Goal: Information Seeking & Learning: Learn about a topic

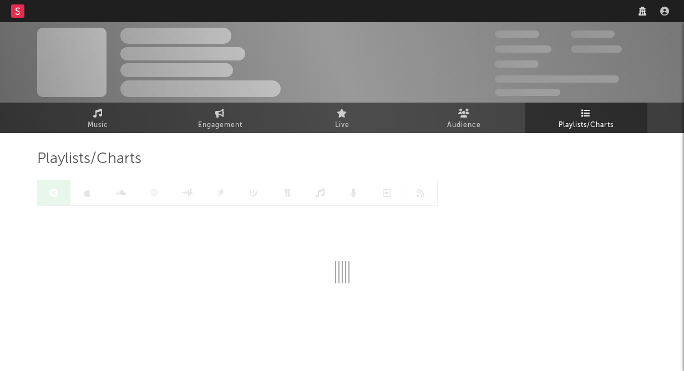
select select "recorded_music"
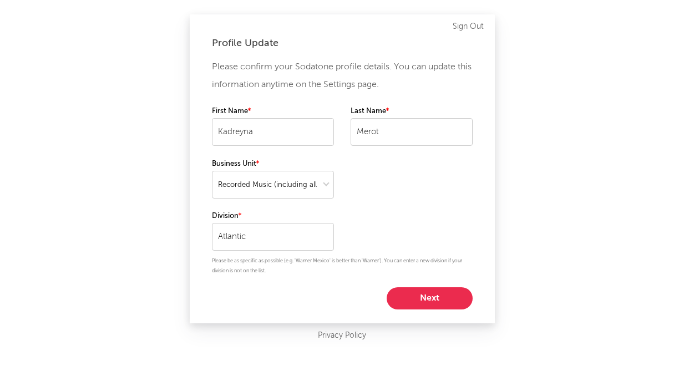
click at [417, 301] on button "Next" at bounding box center [430, 298] width 86 height 22
select select "marketing"
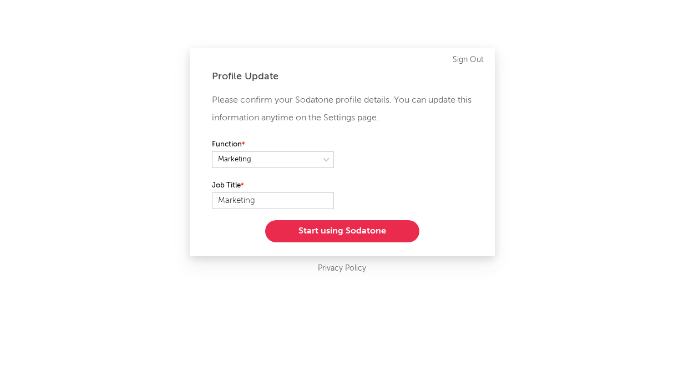
click at [371, 231] on button "Start using Sodatone" at bounding box center [342, 231] width 154 height 22
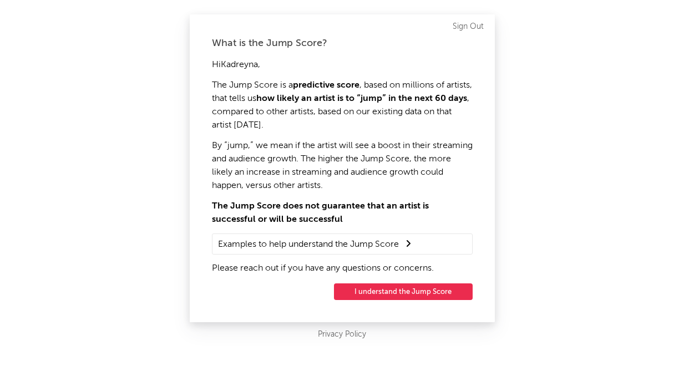
click at [404, 297] on button "I understand the Jump Score" at bounding box center [403, 291] width 139 height 17
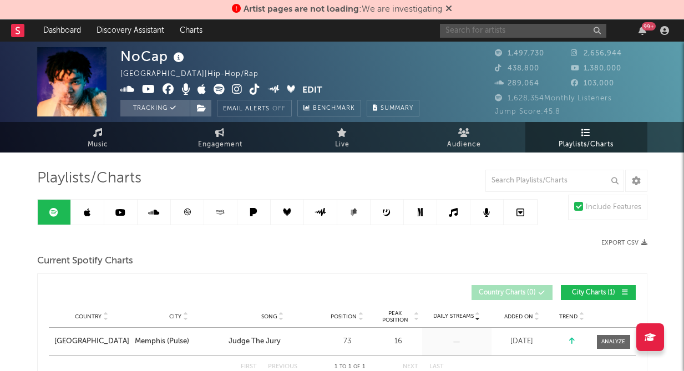
click at [450, 31] on input "text" at bounding box center [523, 31] width 166 height 14
click at [475, 32] on input "bp luh tyler" at bounding box center [523, 31] width 166 height 14
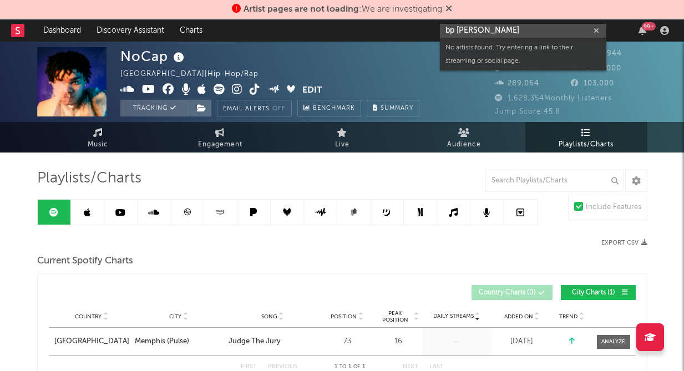
click at [475, 32] on input "bp luh tyler" at bounding box center [523, 31] width 166 height 14
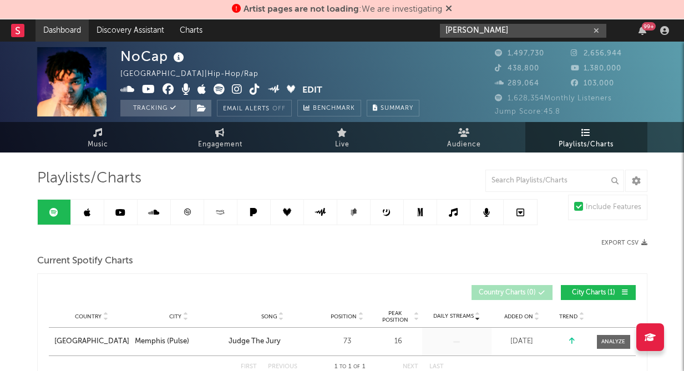
type input "luh tyler"
click at [80, 29] on link "Dashboard" at bounding box center [61, 30] width 53 height 22
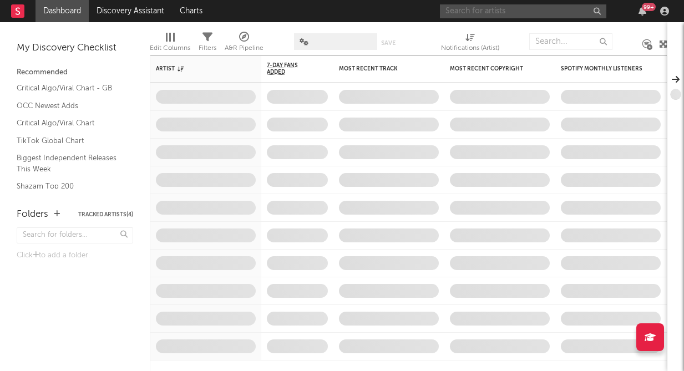
click at [505, 11] on input "text" at bounding box center [523, 11] width 166 height 14
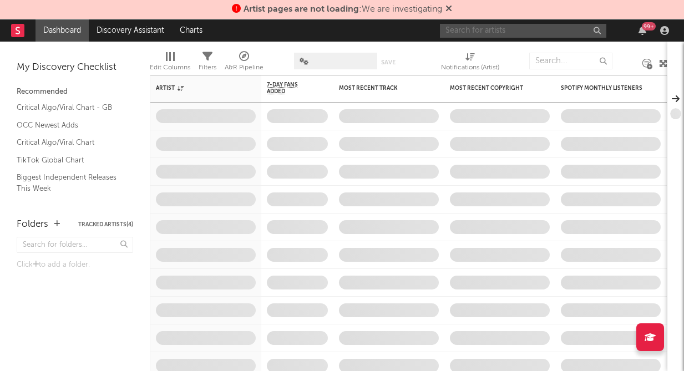
type input "l"
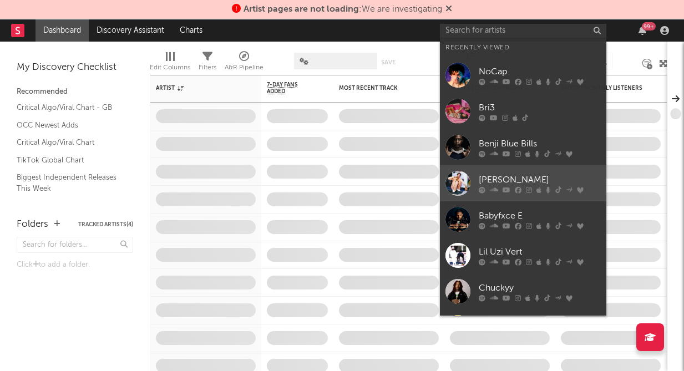
click at [491, 178] on div "[PERSON_NAME]" at bounding box center [540, 179] width 122 height 13
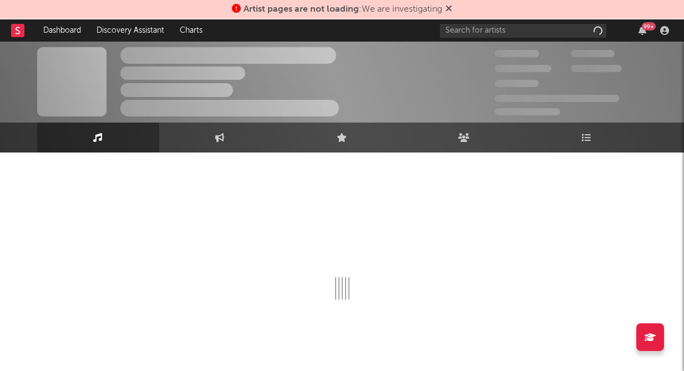
scroll to position [19, 0]
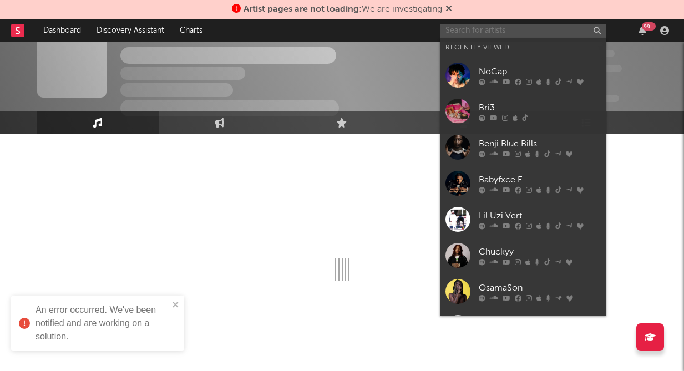
click at [481, 25] on input "text" at bounding box center [523, 31] width 166 height 14
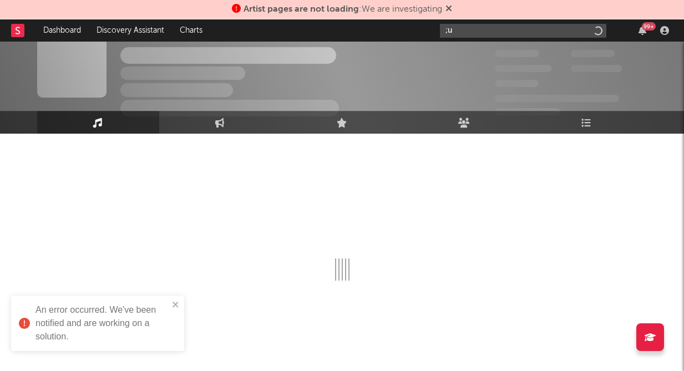
type input ";"
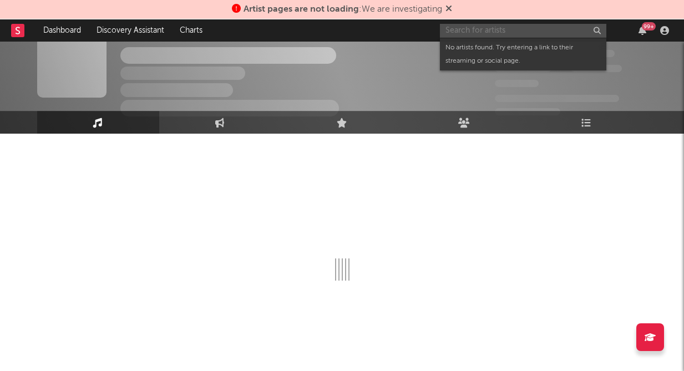
click at [485, 32] on input "text" at bounding box center [523, 31] width 166 height 14
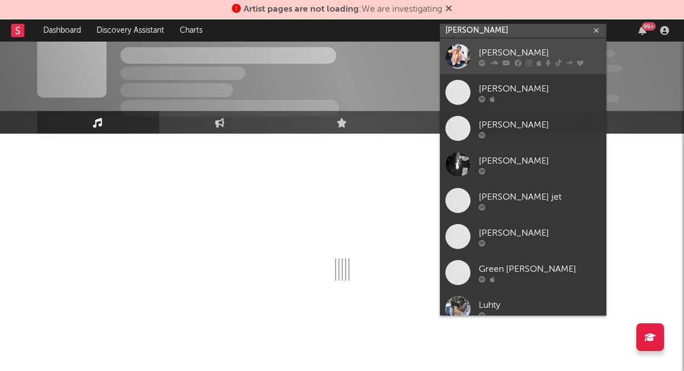
type input "[PERSON_NAME]"
click at [454, 50] on div at bounding box center [457, 56] width 25 height 25
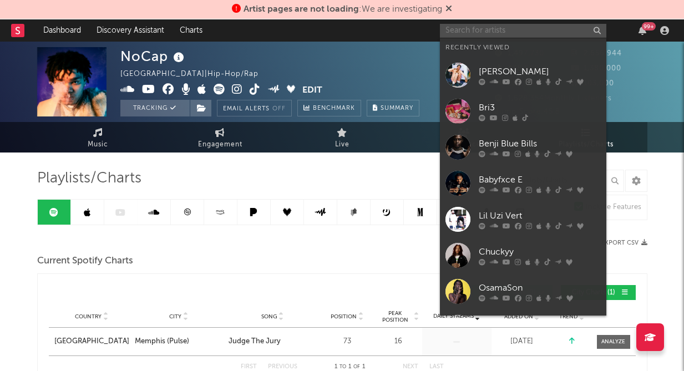
click at [488, 29] on input "text" at bounding box center [523, 31] width 166 height 14
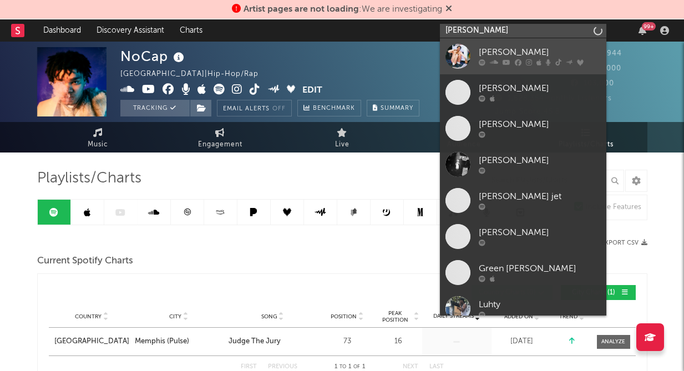
type input "luh tyler"
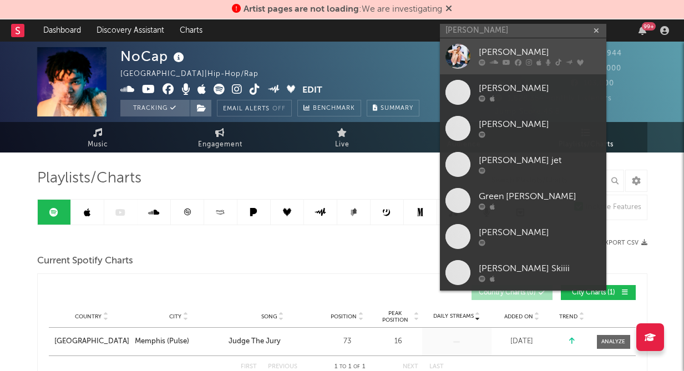
click at [490, 44] on link "[PERSON_NAME]" at bounding box center [523, 56] width 166 height 36
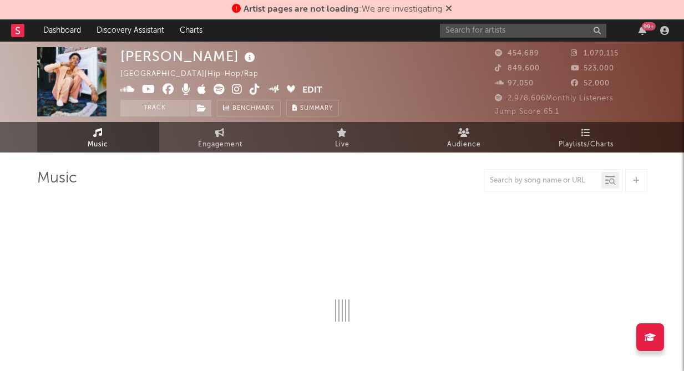
select select "6m"
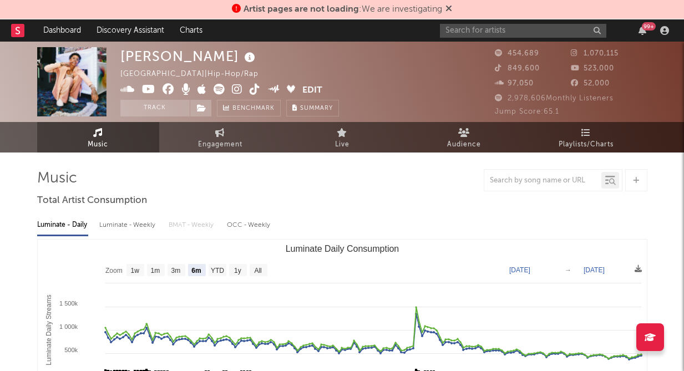
select select "6m"
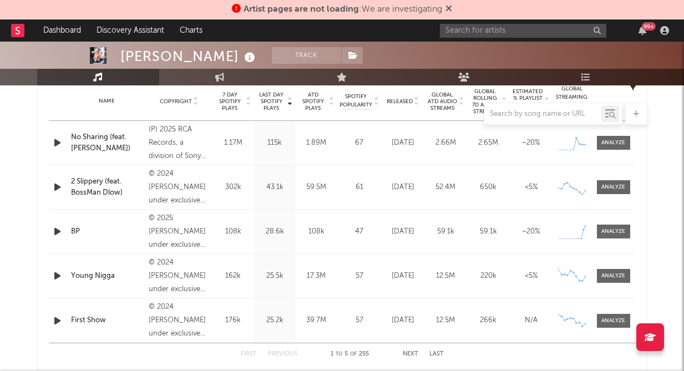
scroll to position [454, 0]
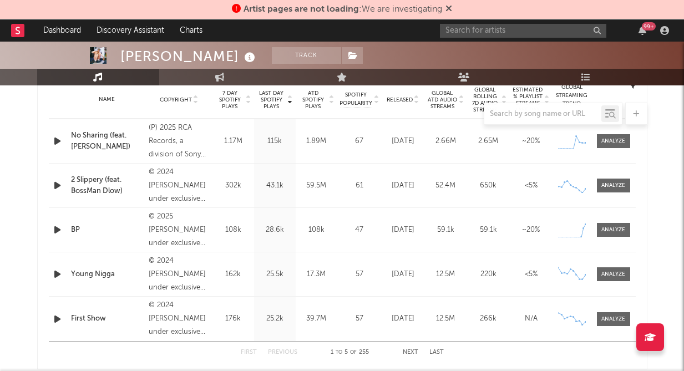
click at [105, 229] on div "BP" at bounding box center [107, 230] width 73 height 11
click at [618, 224] on span at bounding box center [613, 230] width 33 height 14
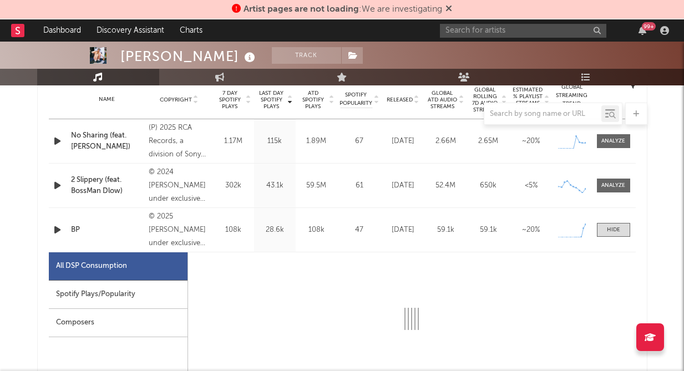
select select "1w"
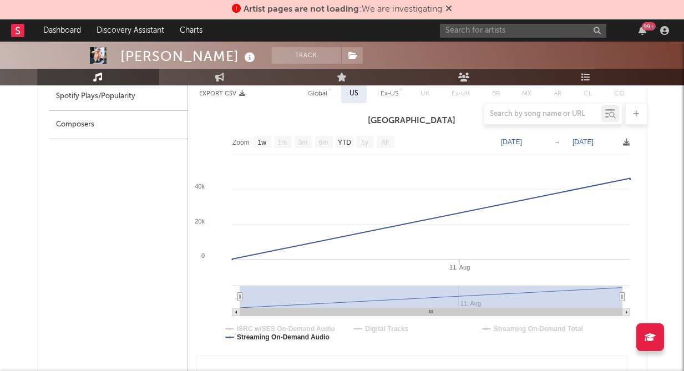
scroll to position [657, 0]
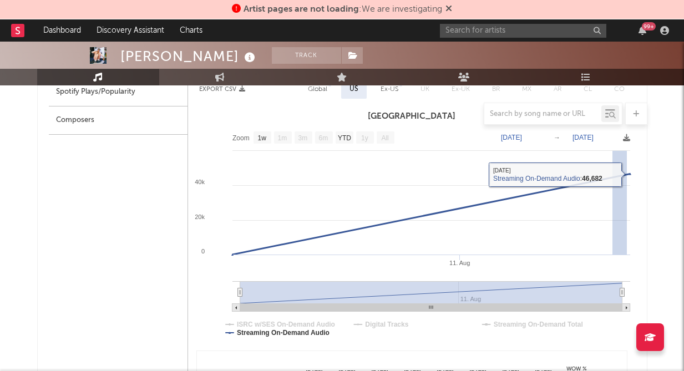
drag, startPoint x: 612, startPoint y: 241, endPoint x: 649, endPoint y: 239, distance: 37.8
type input "2025-08-12"
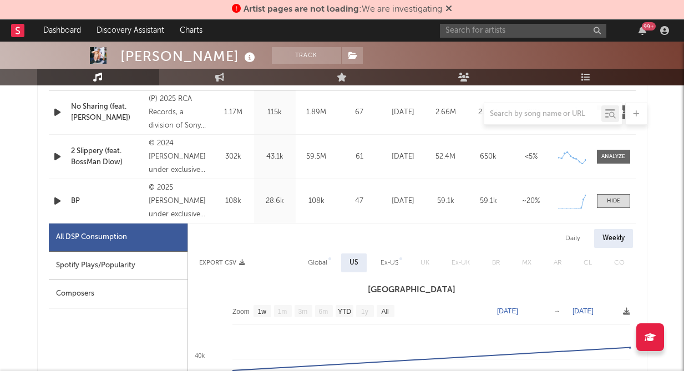
scroll to position [593, 0]
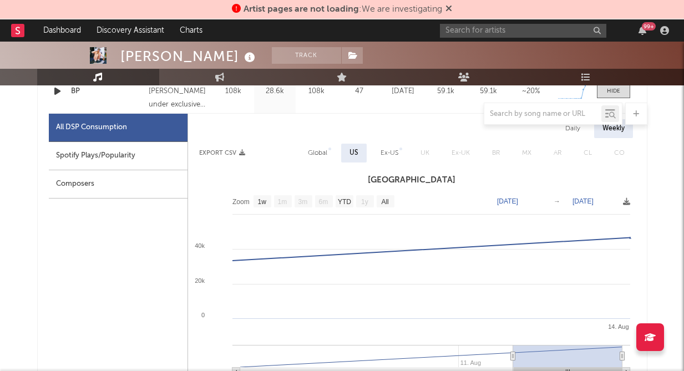
click at [139, 156] on div "Spotify Plays/Popularity" at bounding box center [118, 156] width 139 height 28
select select "1w"
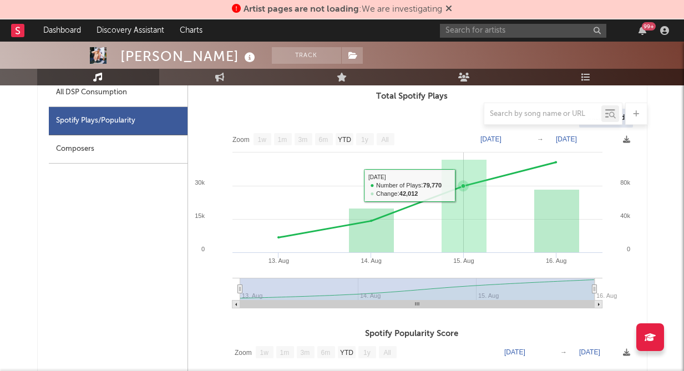
scroll to position [542, 0]
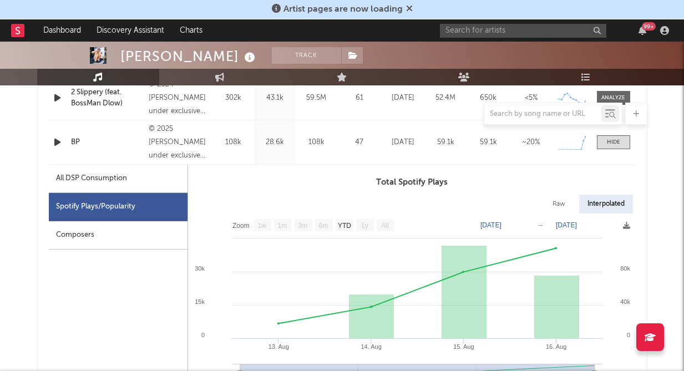
click at [504, 38] on div "99 +" at bounding box center [556, 30] width 233 height 22
click at [482, 26] on input "text" at bounding box center [523, 31] width 166 height 14
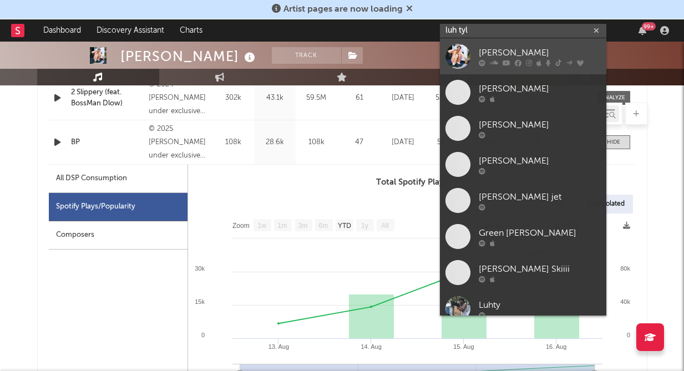
type input "luh tyl"
click at [511, 54] on div "[PERSON_NAME]" at bounding box center [540, 52] width 122 height 13
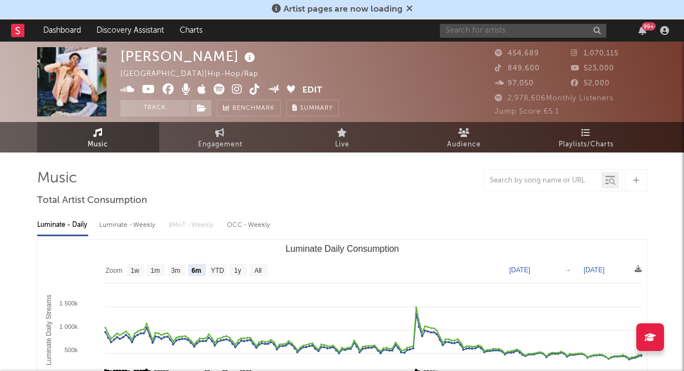
click at [458, 34] on input "text" at bounding box center [523, 31] width 166 height 14
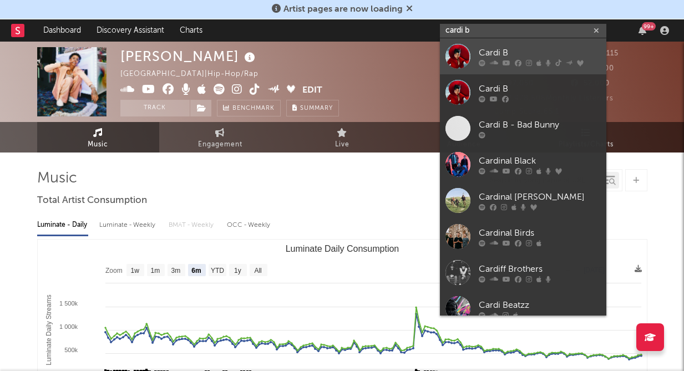
type input "cardi b"
click at [469, 51] on div at bounding box center [457, 56] width 25 height 25
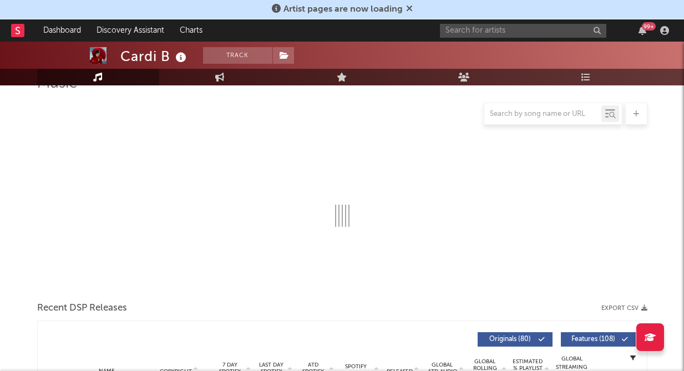
select select "6m"
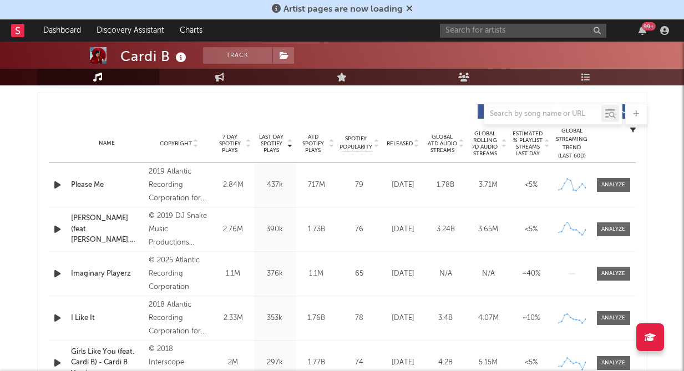
scroll to position [412, 0]
click at [126, 260] on div "Name Imaginary Playerz Copyright © 2025 Atlantic Recording Corporation Label At…" at bounding box center [342, 273] width 587 height 44
click at [627, 268] on span at bounding box center [613, 273] width 33 height 14
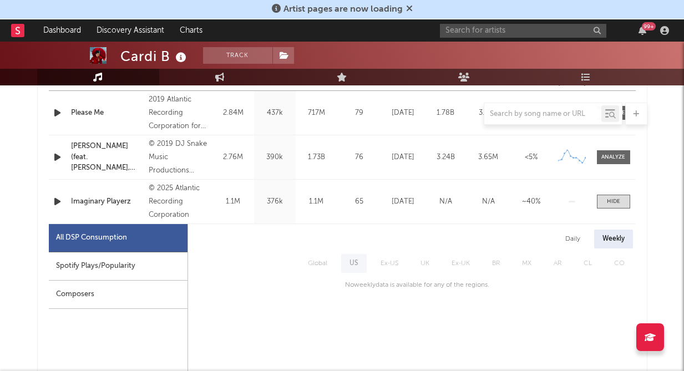
scroll to position [488, 0]
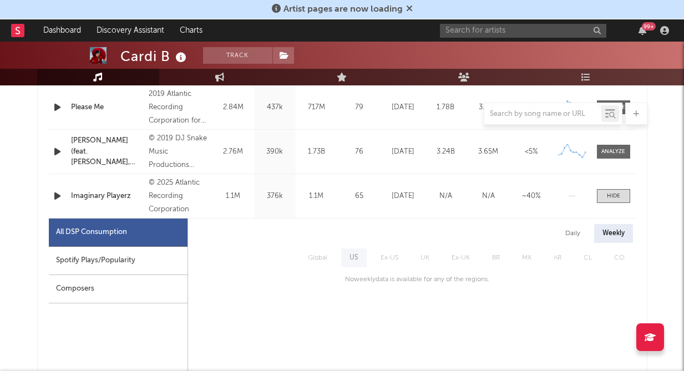
click at [121, 252] on div "Spotify Plays/Popularity" at bounding box center [118, 261] width 139 height 28
select select "1w"
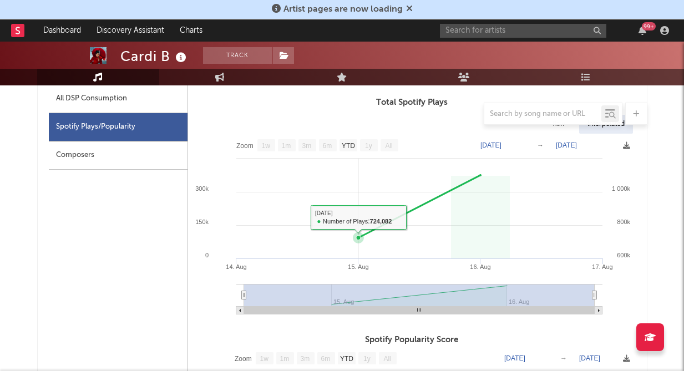
scroll to position [623, 0]
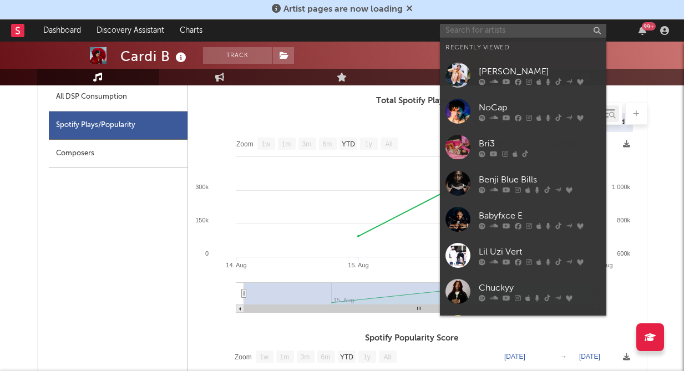
click at [478, 31] on input "text" at bounding box center [523, 31] width 166 height 14
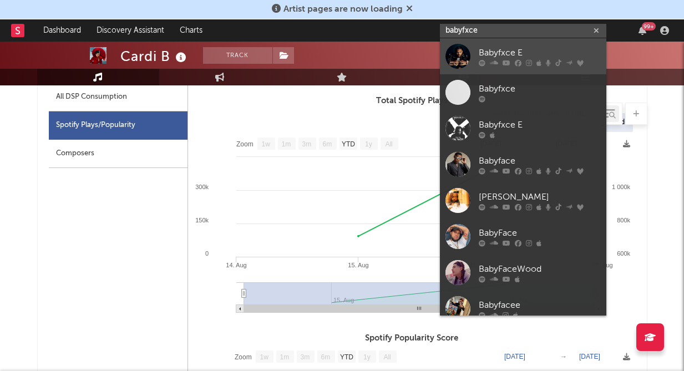
type input "babyfxce"
click at [499, 46] on div "Babyfxce E" at bounding box center [540, 52] width 122 height 13
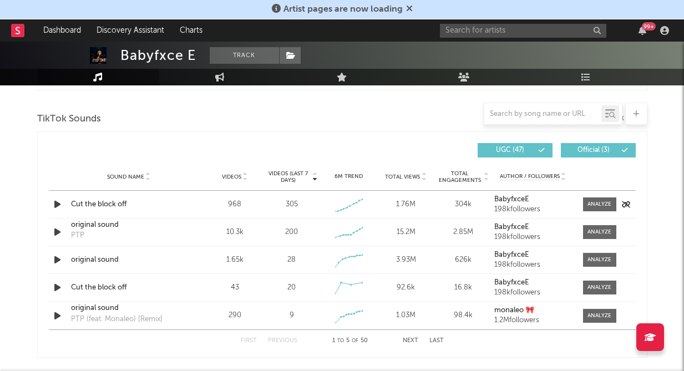
select select "6m"
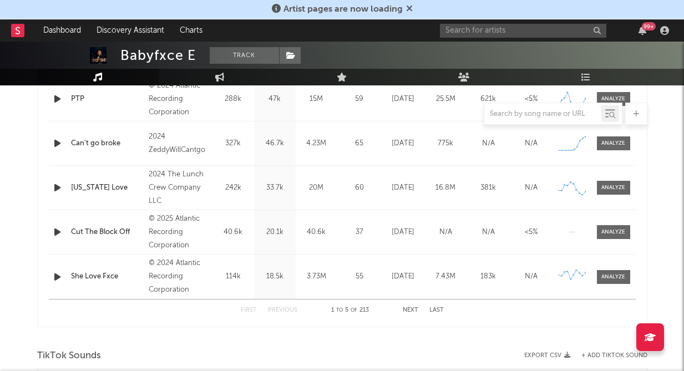
scroll to position [530, 0]
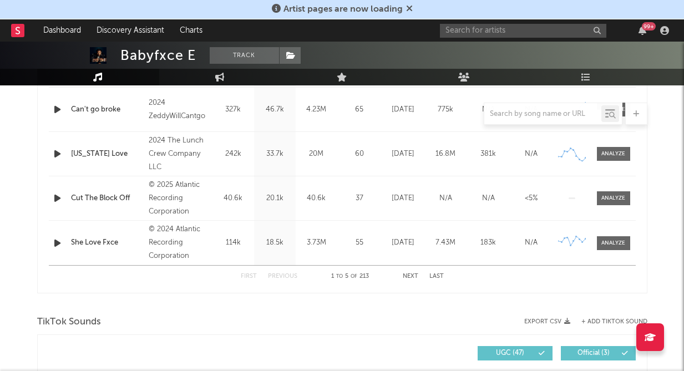
click at [127, 207] on div "Name Cut The Block Off Copyright © 2025 Atlantic Recording Corporation Label At…" at bounding box center [342, 198] width 587 height 44
click at [607, 201] on div at bounding box center [613, 198] width 24 height 8
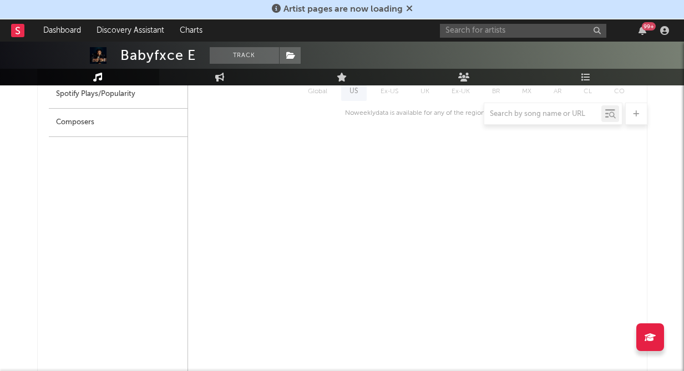
scroll to position [633, 0]
